Goal: Transaction & Acquisition: Book appointment/travel/reservation

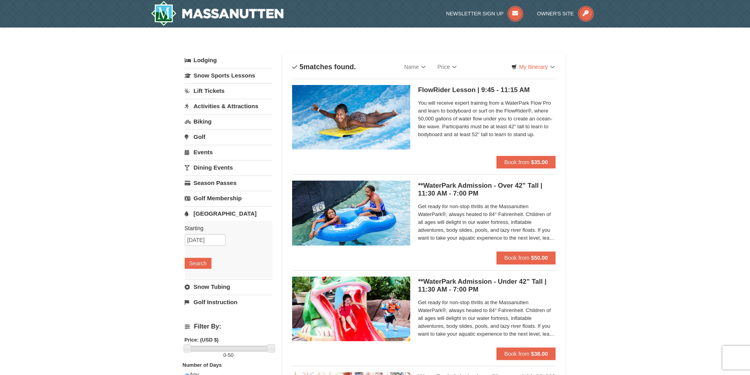
click at [543, 237] on span "Get ready for non-stop thrills at the Massanutten WaterPark®, always heated to …" at bounding box center [487, 222] width 138 height 39
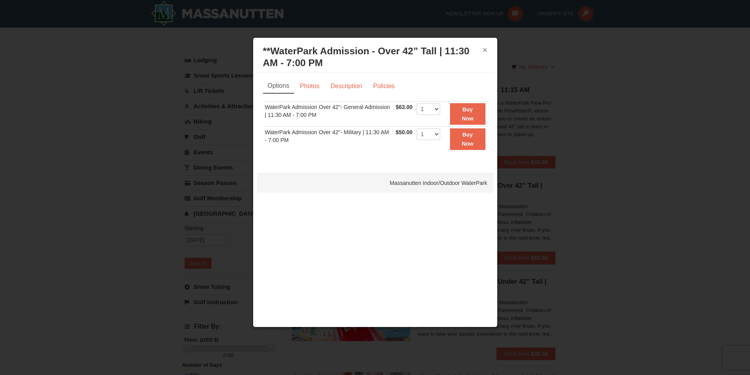
click at [487, 49] on button "×" at bounding box center [485, 50] width 5 height 8
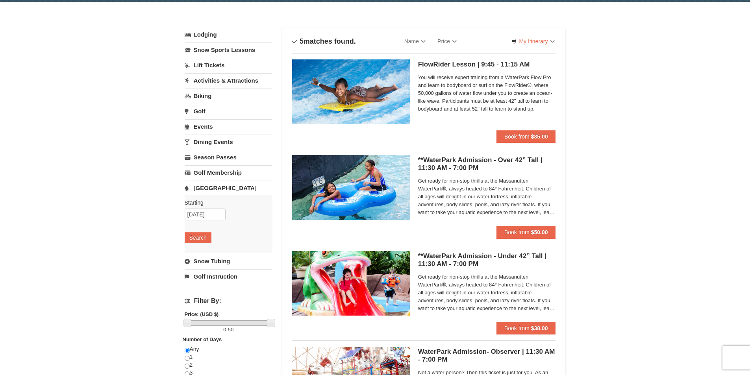
scroll to position [39, 0]
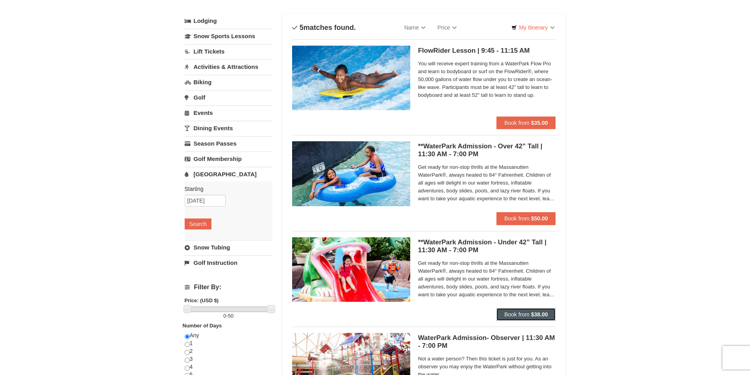
click at [525, 310] on button "Book from $38.00" at bounding box center [526, 314] width 59 height 13
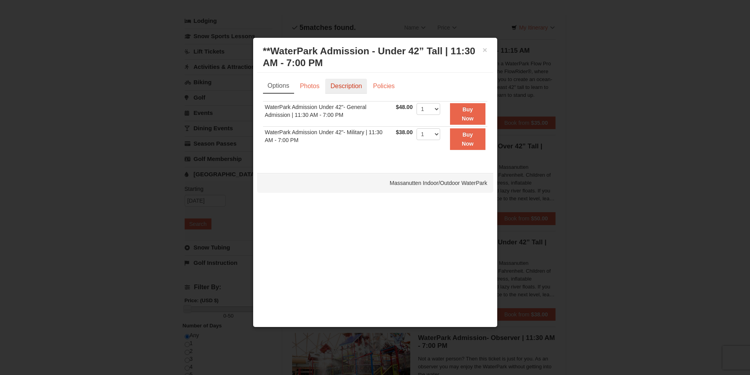
click at [349, 86] on link "Description" at bounding box center [346, 86] width 42 height 15
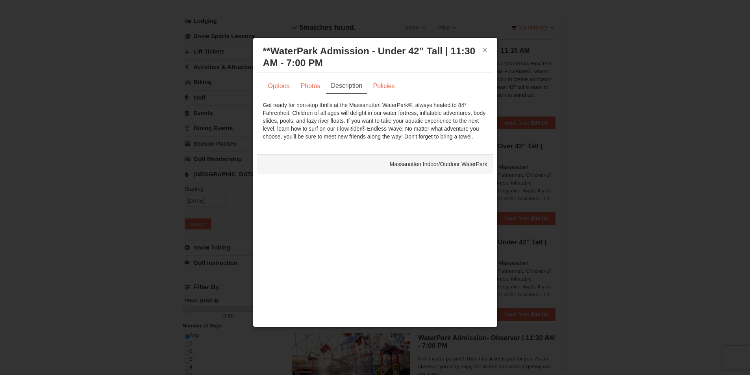
click at [483, 50] on button "×" at bounding box center [485, 50] width 5 height 8
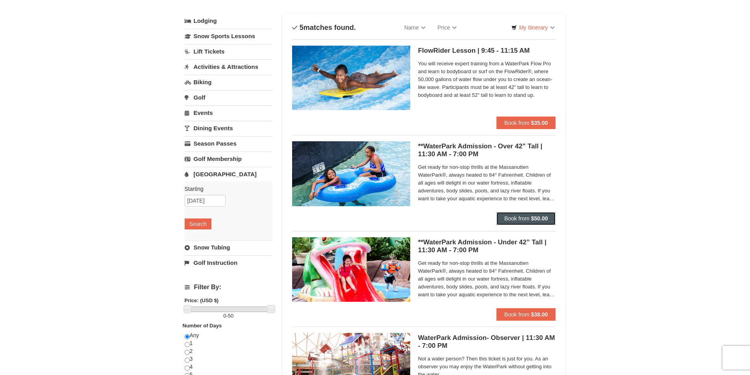
click at [513, 220] on span "Book from" at bounding box center [517, 218] width 25 height 6
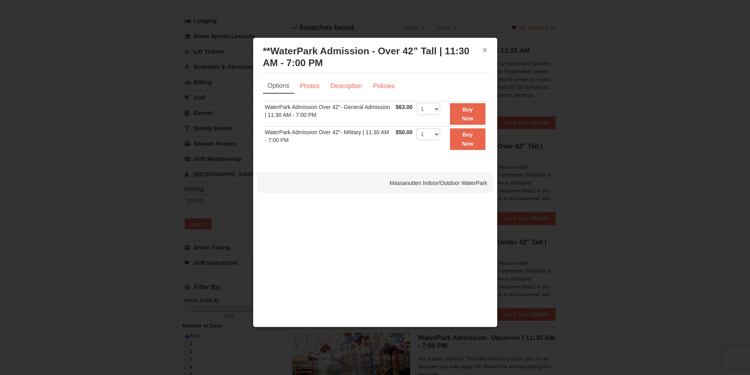
click at [486, 46] on button "×" at bounding box center [485, 50] width 5 height 8
